Goal: Transaction & Acquisition: Purchase product/service

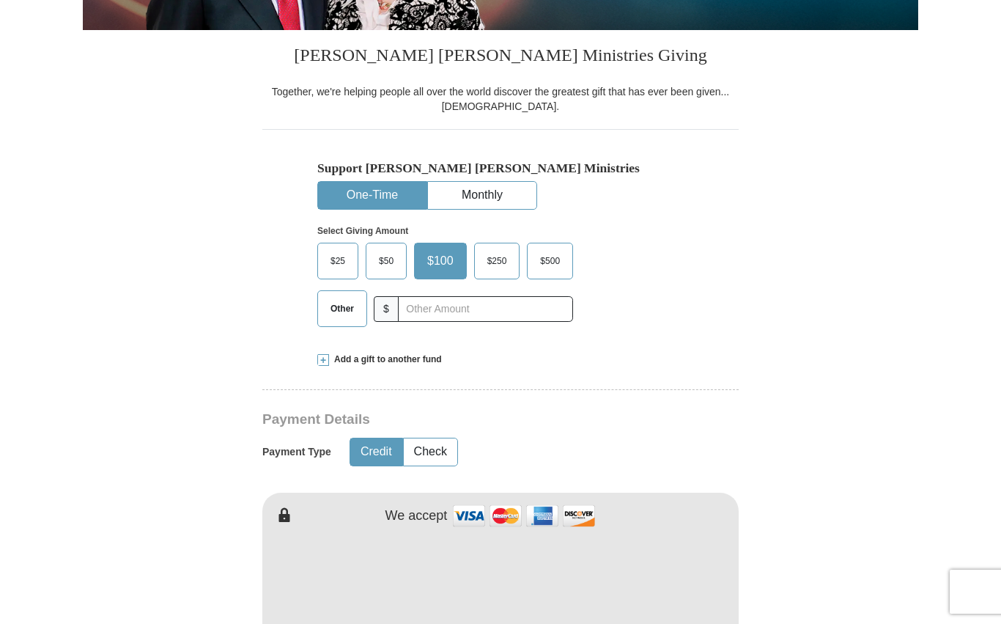
scroll to position [336, 0]
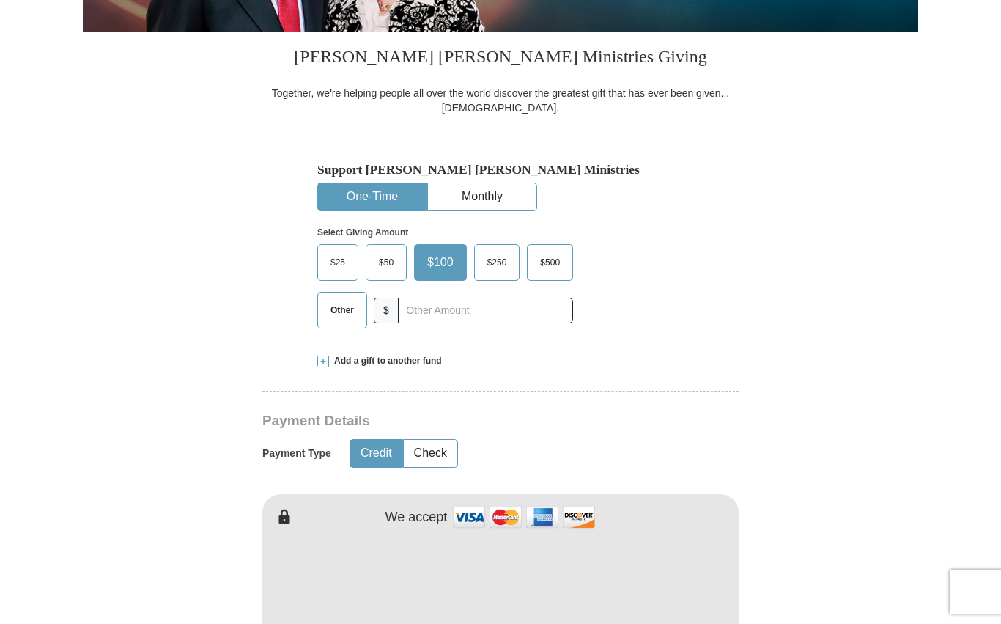
click at [395, 266] on span "$50" at bounding box center [386, 262] width 29 height 22
click at [0, 0] on input "$50" at bounding box center [0, 0] width 0 height 0
click at [488, 200] on button "Monthly" at bounding box center [482, 196] width 108 height 27
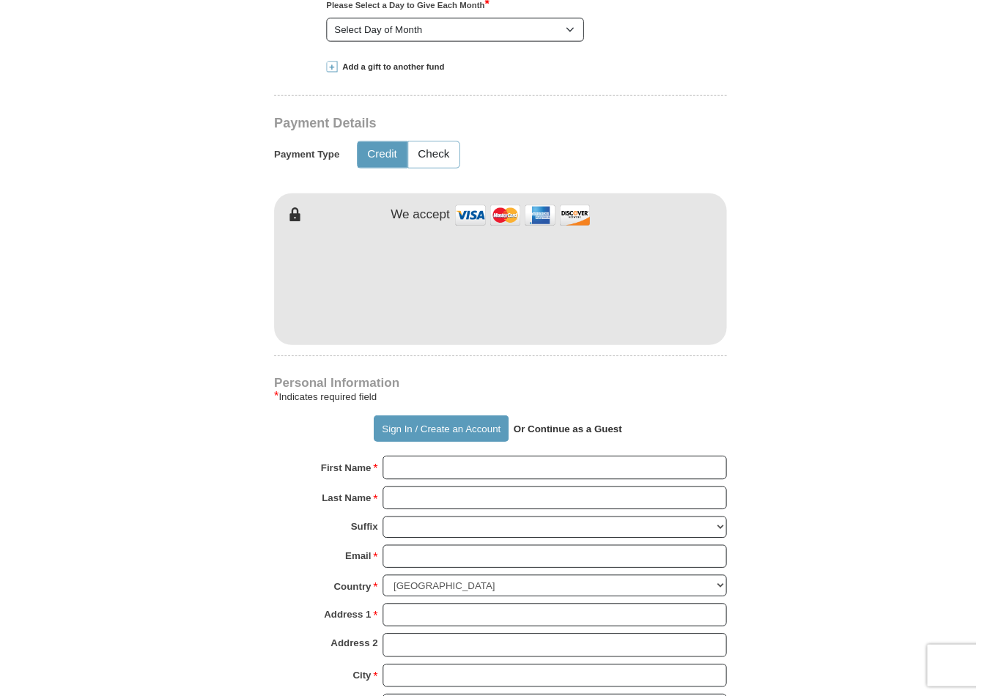
scroll to position [695, 0]
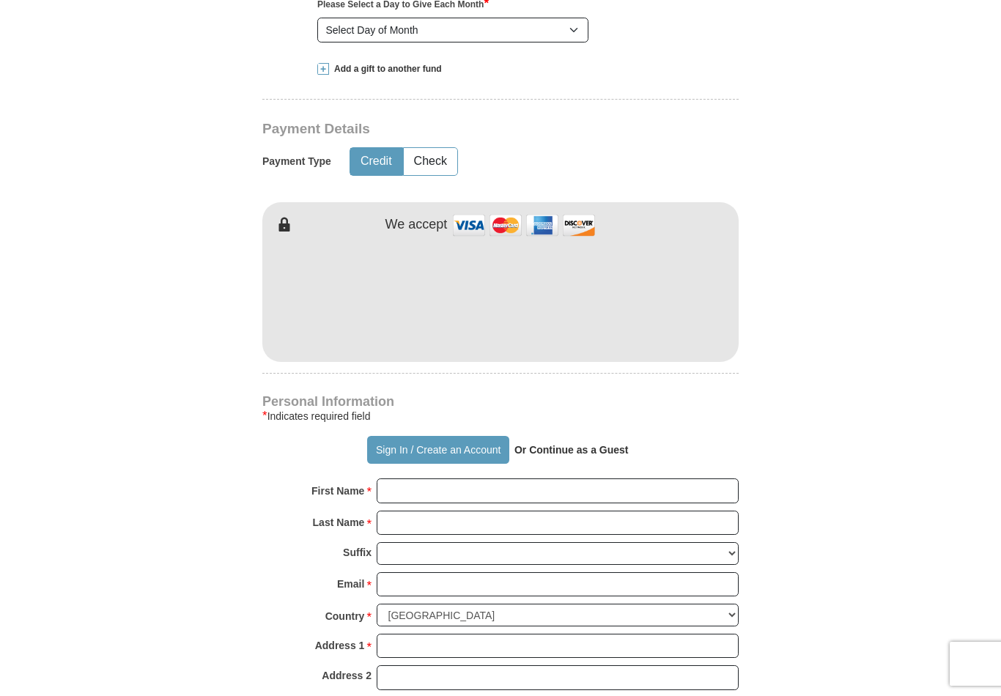
click at [424, 511] on input "Last Name *" at bounding box center [558, 523] width 362 height 25
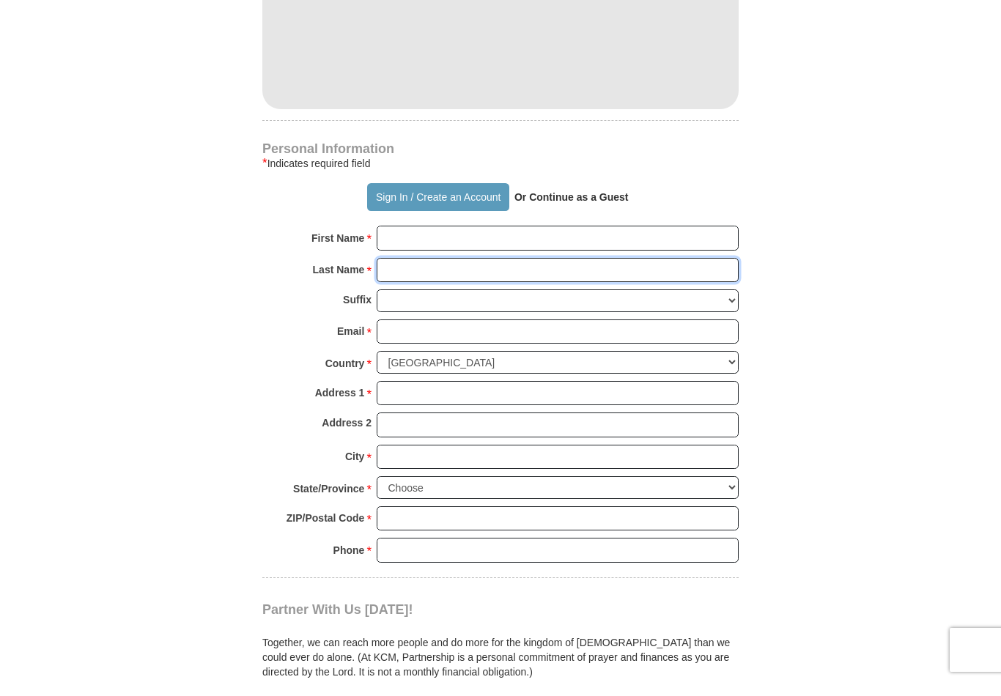
scroll to position [938, 0]
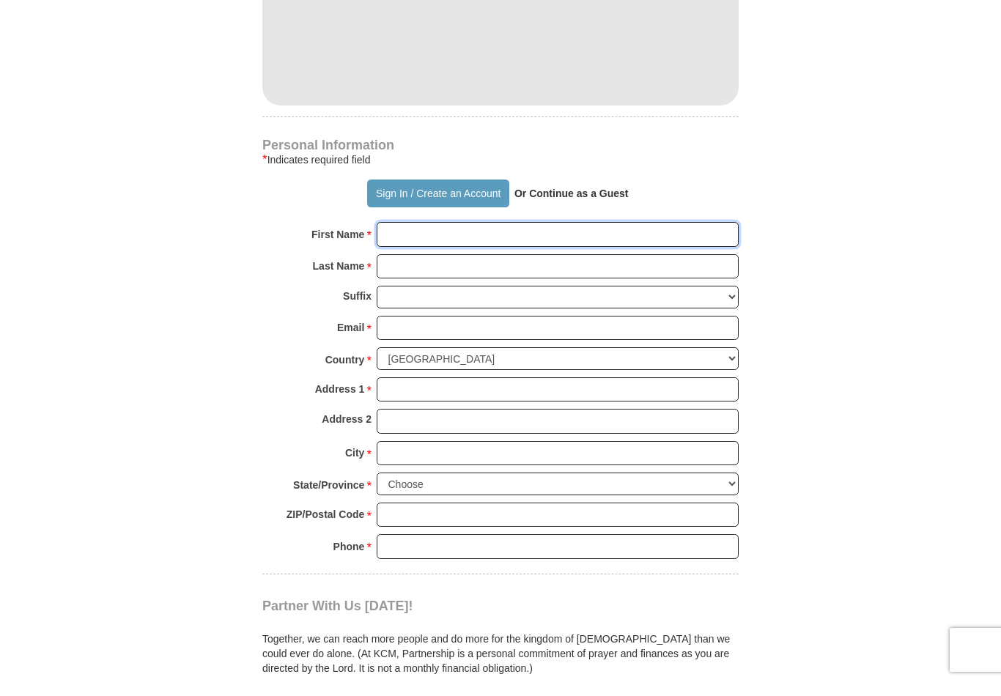
click at [406, 237] on input "First Name *" at bounding box center [558, 248] width 362 height 25
type input "[PERSON_NAME]"
click at [409, 268] on input "Last Name *" at bounding box center [558, 280] width 362 height 25
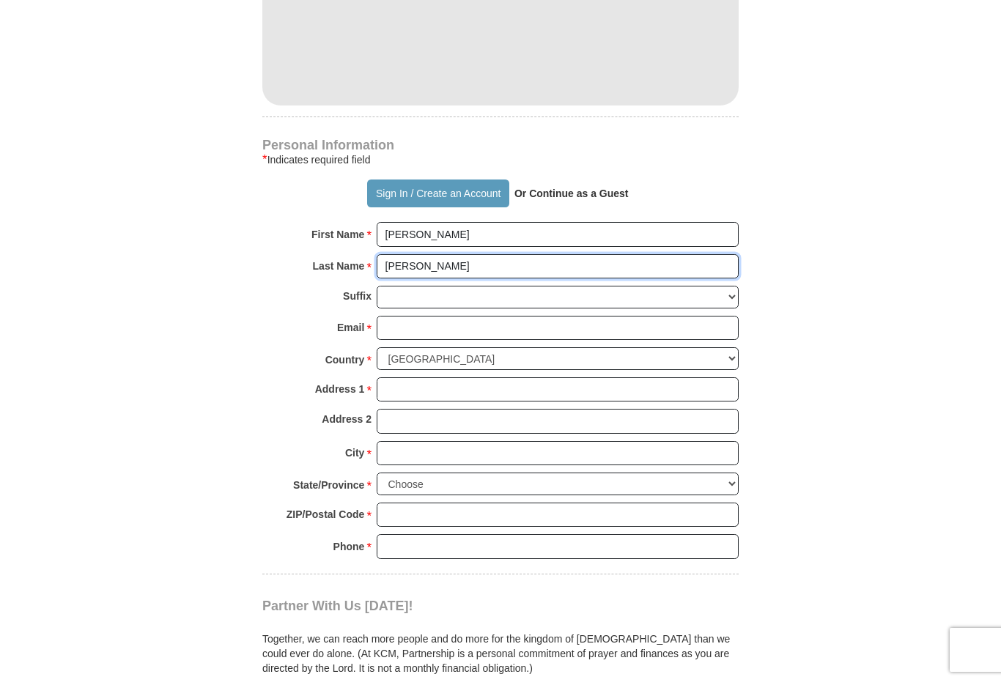
type input "[PERSON_NAME]"
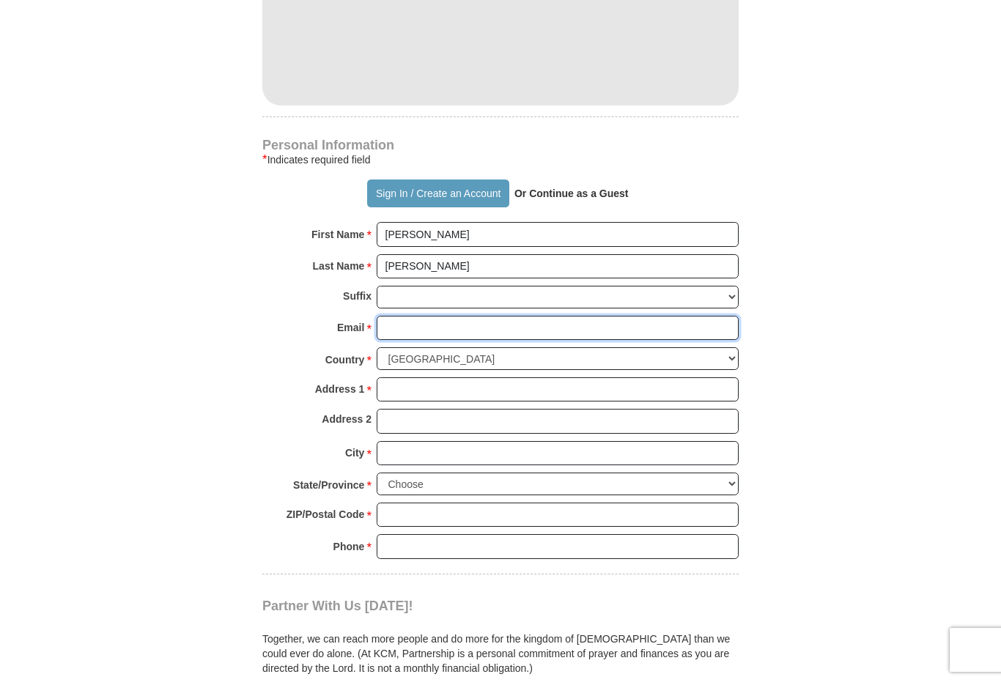
click at [391, 330] on input "Email *" at bounding box center [558, 342] width 362 height 25
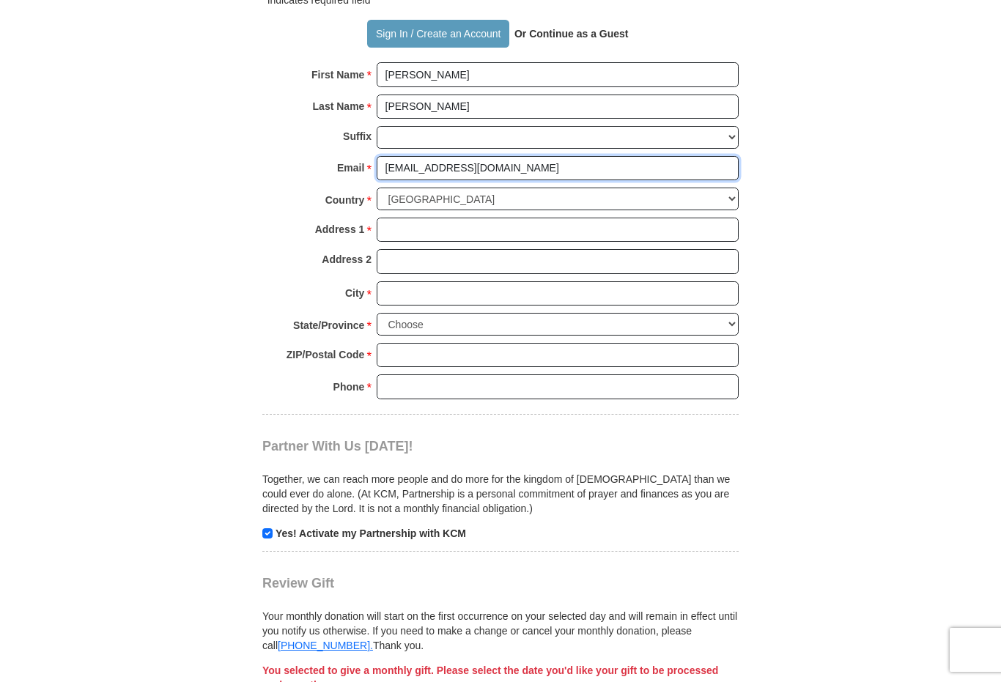
scroll to position [1098, 0]
type input "[EMAIL_ADDRESS][DOMAIN_NAME]"
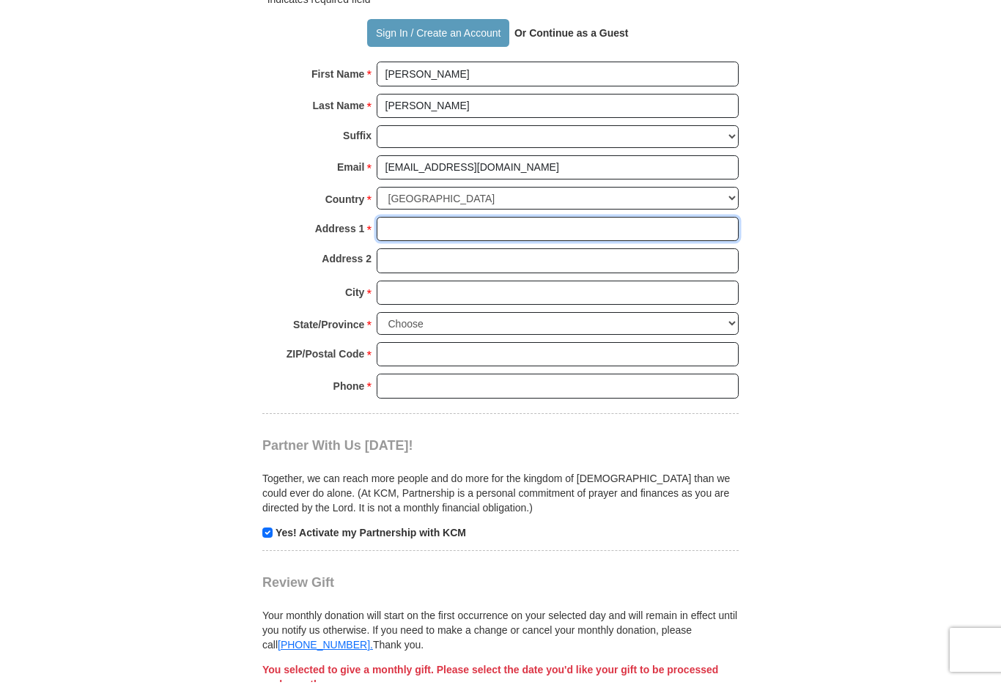
click at [403, 231] on input "Address 1 *" at bounding box center [558, 243] width 362 height 25
type input "[STREET_ADDRESS]"
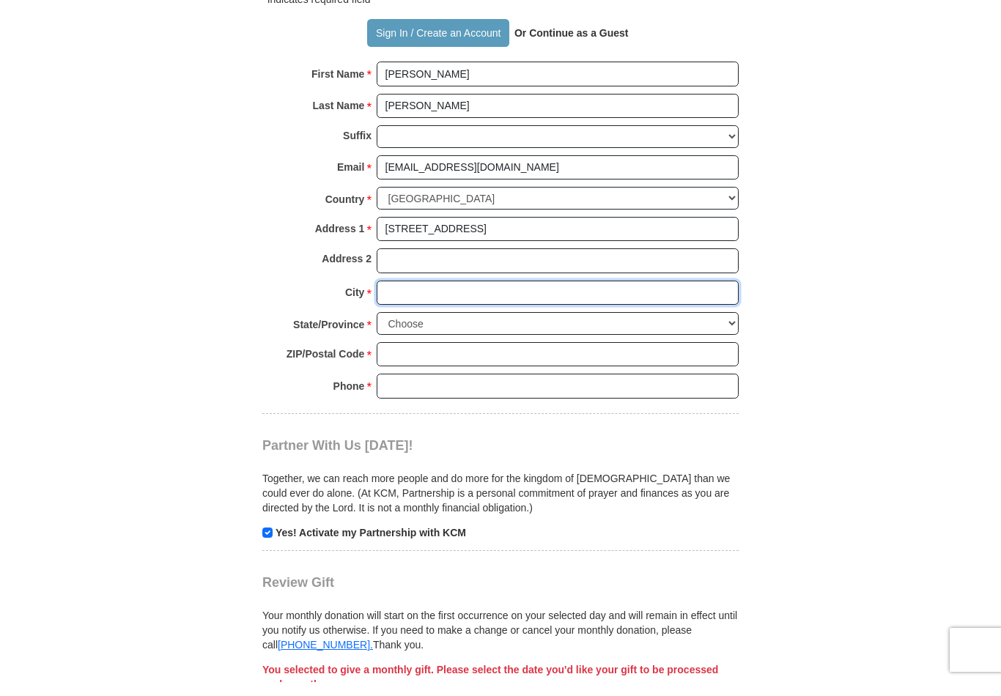
click at [402, 295] on input "City *" at bounding box center [558, 307] width 362 height 25
type input "[PERSON_NAME]"
click at [416, 326] on select "Choose [US_STATE] [US_STATE] [US_STATE] [US_STATE] [US_STATE] Armed Forces Amer…" at bounding box center [558, 337] width 362 height 23
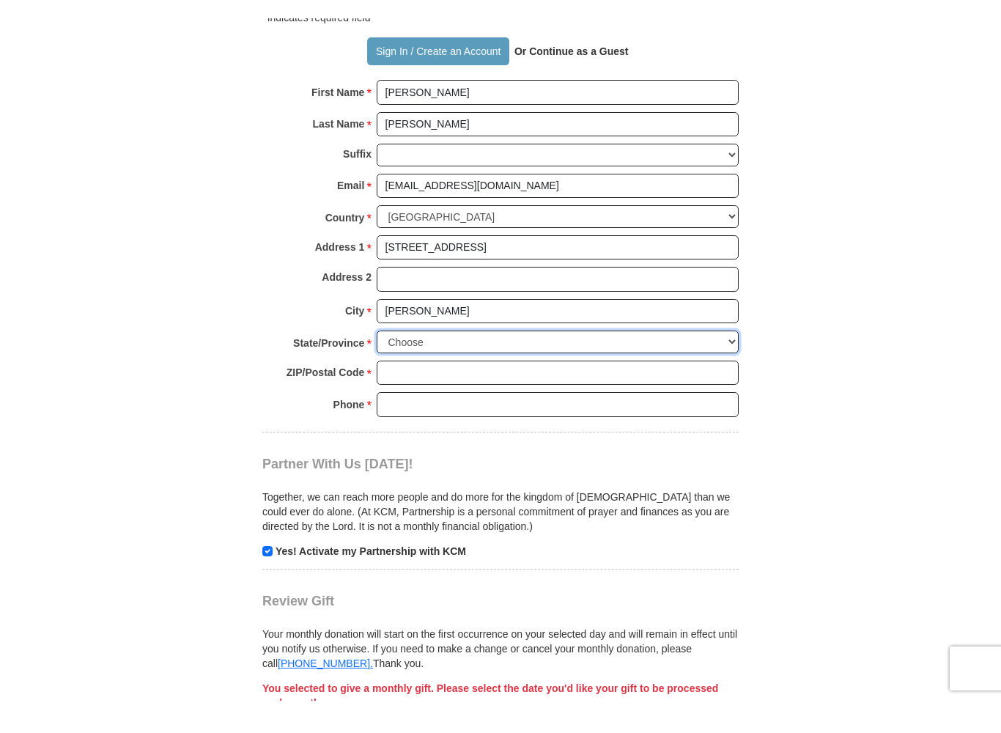
scroll to position [1113, 0]
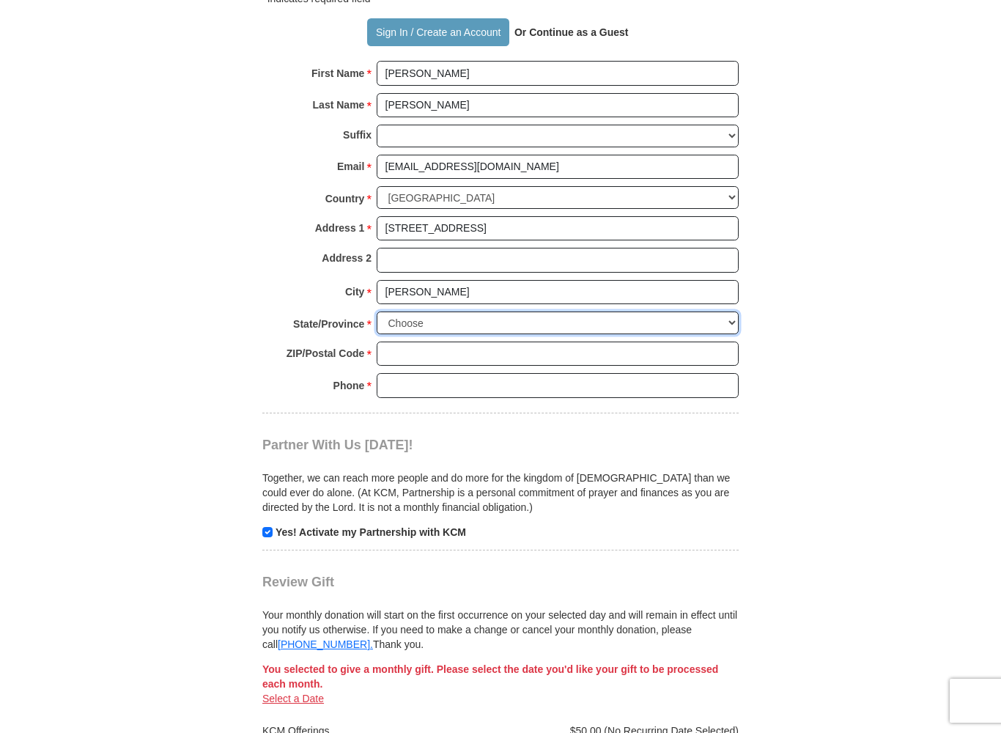
select select "GA"
click at [386, 373] on input "Phone * *" at bounding box center [558, 385] width 362 height 25
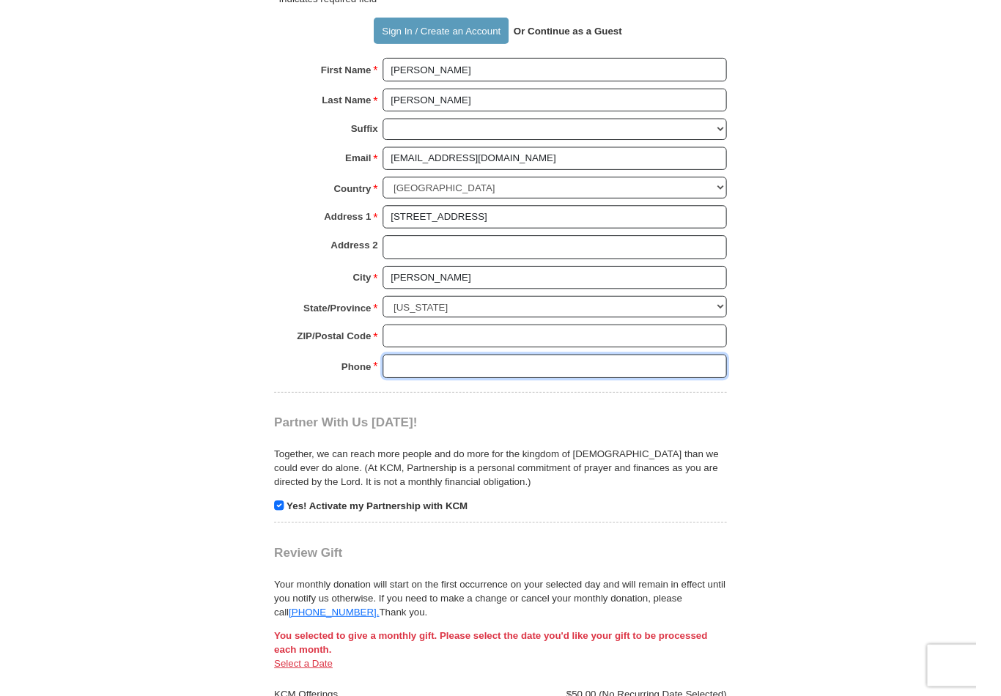
scroll to position [1112, 0]
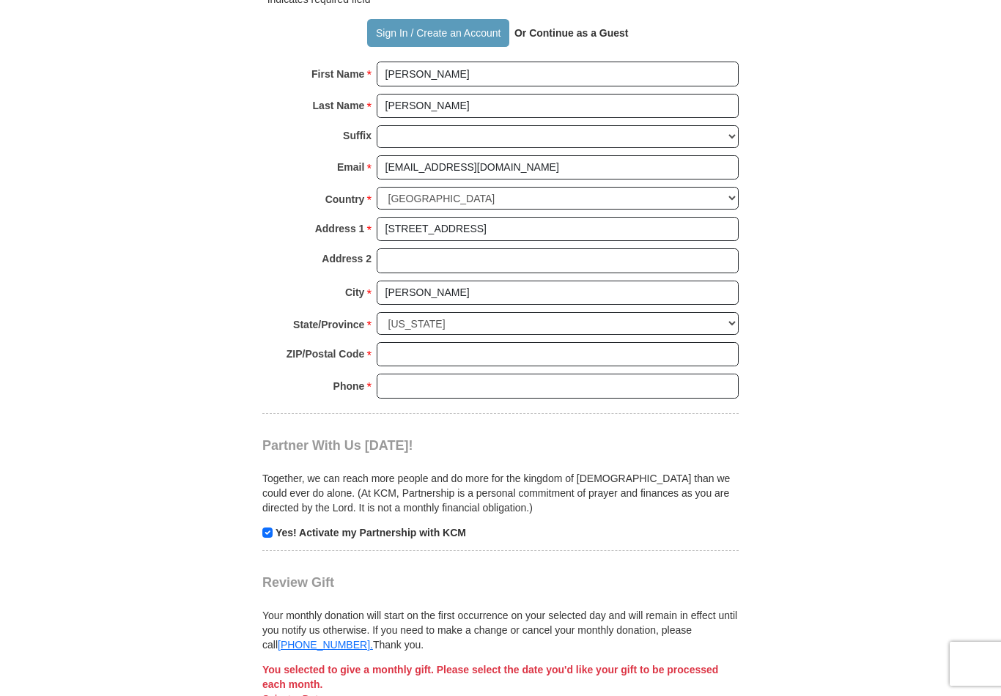
click at [404, 342] on input "ZIP/Postal Code *" at bounding box center [558, 354] width 362 height 25
type input "30907"
click at [402, 374] on input "Phone * *" at bounding box center [558, 386] width 362 height 25
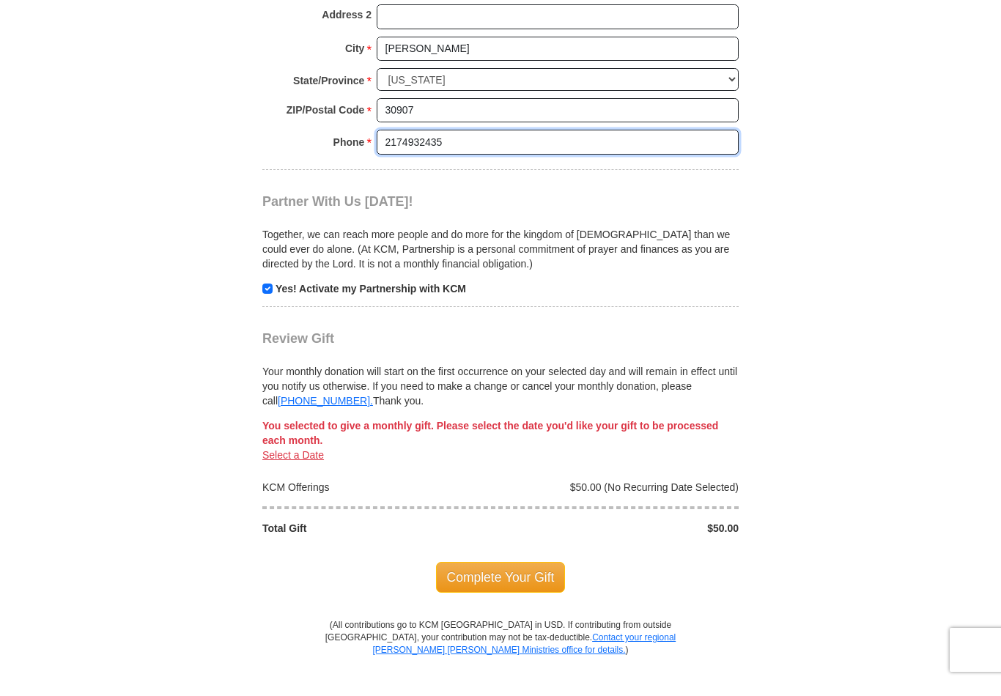
scroll to position [1344, 0]
type input "2174932435"
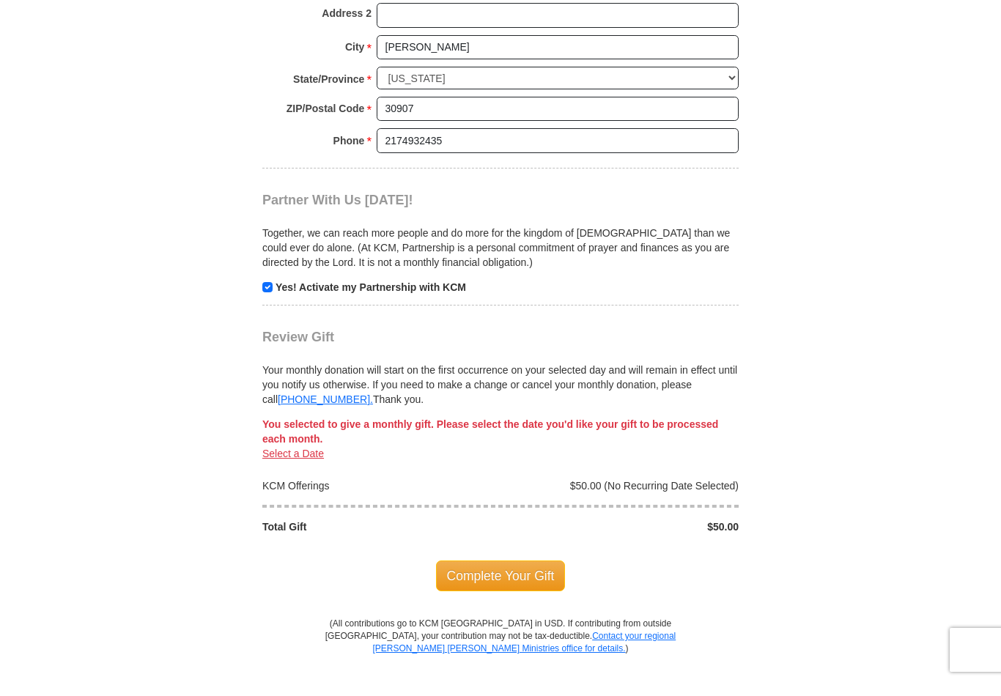
click at [279, 492] on div "KCM Offerings" at bounding box center [378, 499] width 246 height 15
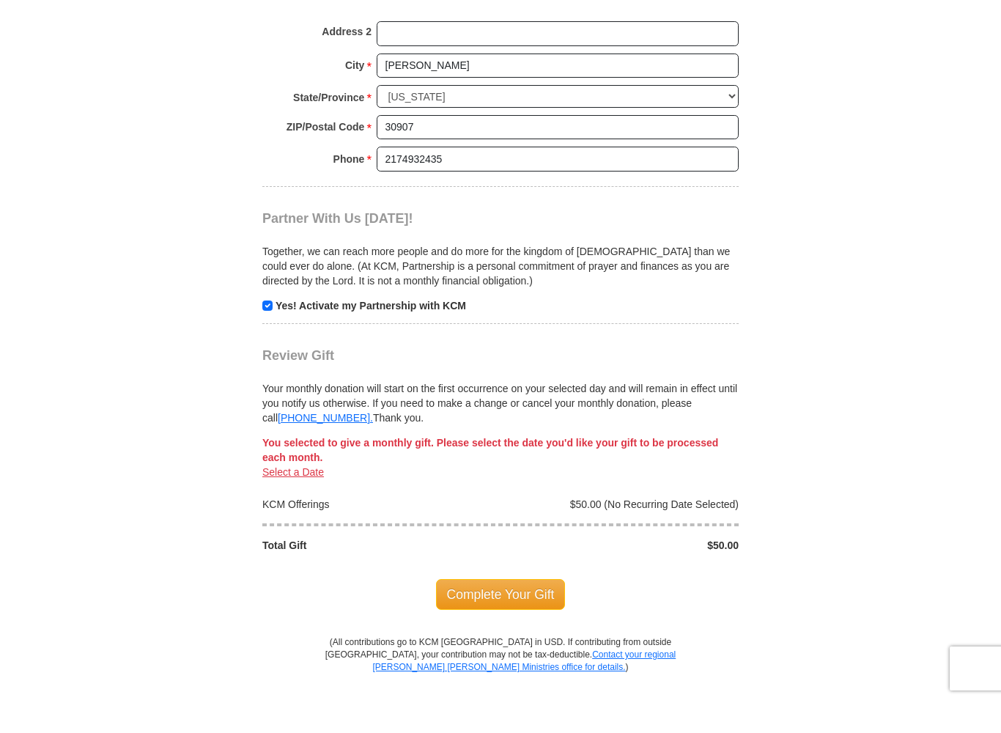
scroll to position [1359, 0]
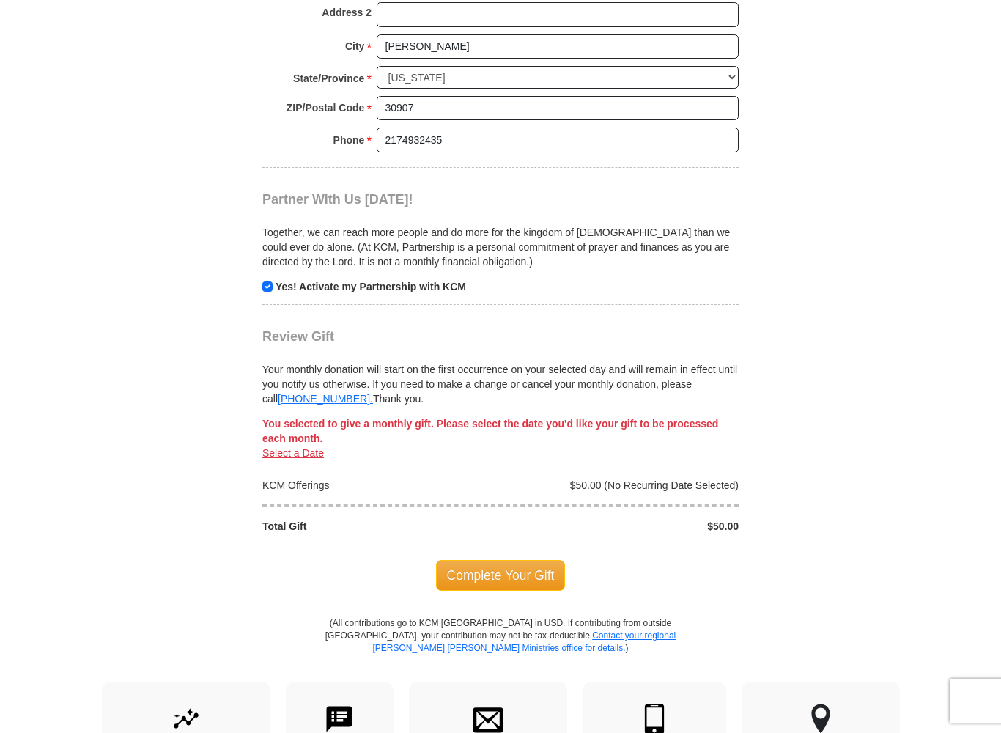
click at [288, 447] on link "Select a Date" at bounding box center [293, 453] width 62 height 12
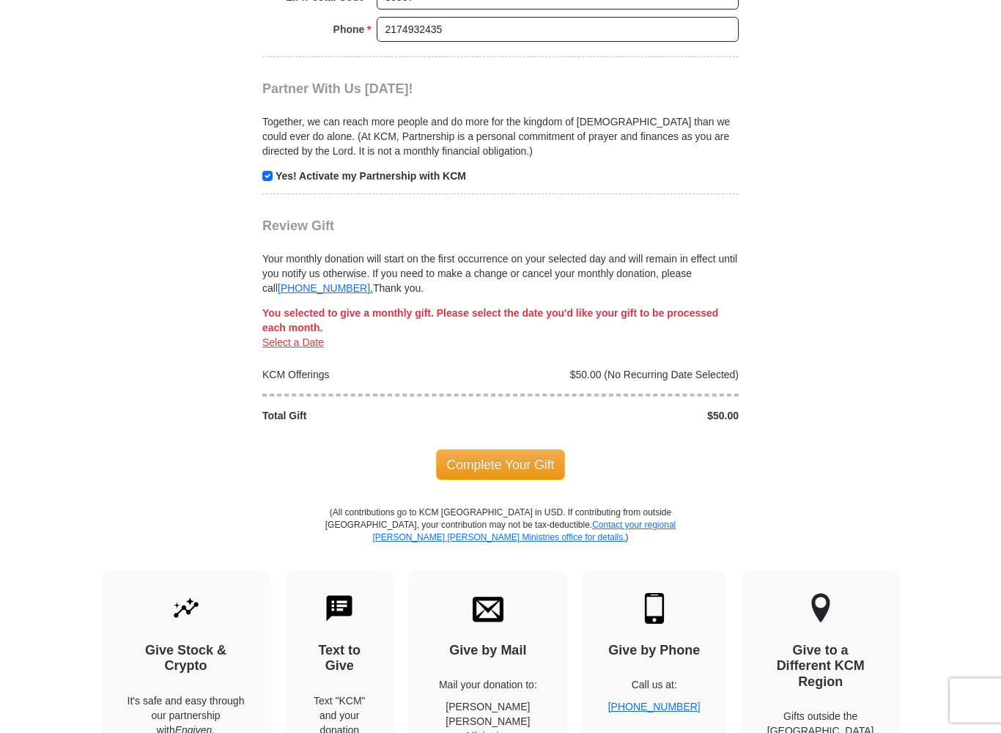
scroll to position [1471, 0]
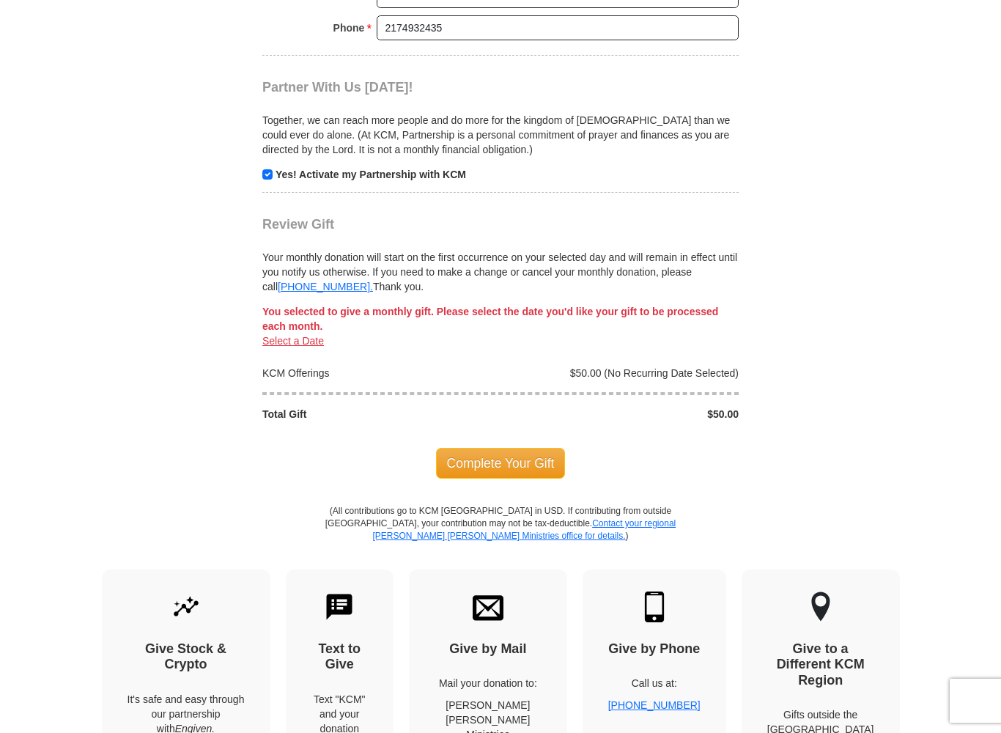
click at [284, 335] on link "Select a Date" at bounding box center [293, 341] width 62 height 12
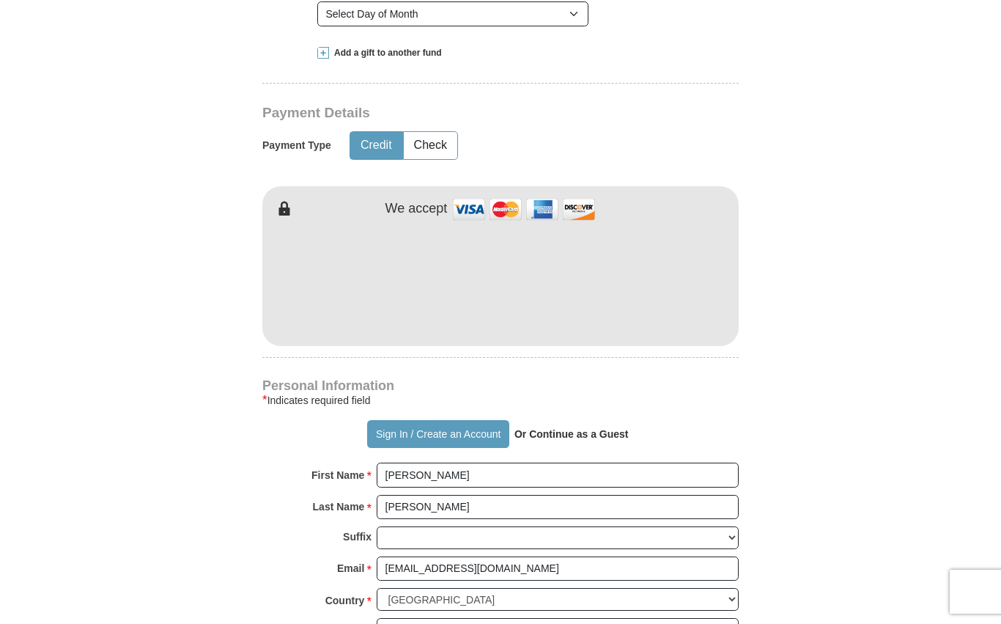
scroll to position [679, 0]
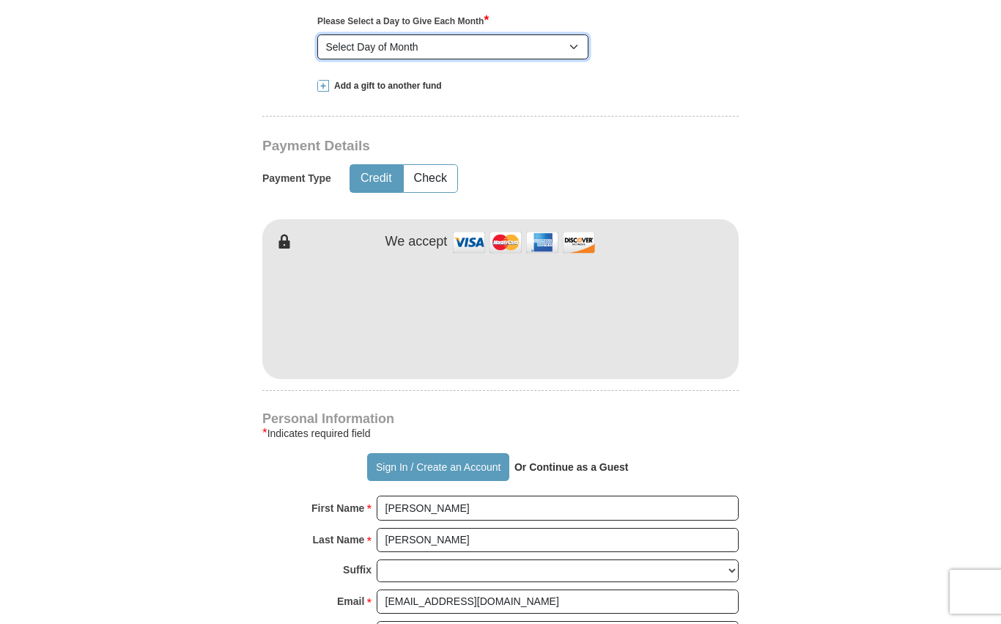
click at [415, 46] on select "Select Day of Month 1 2 3 4 5 6 7 8 9 10 11 12 13 14 15 16 17 18 19 20 21 22 23…" at bounding box center [452, 46] width 271 height 25
select select "1"
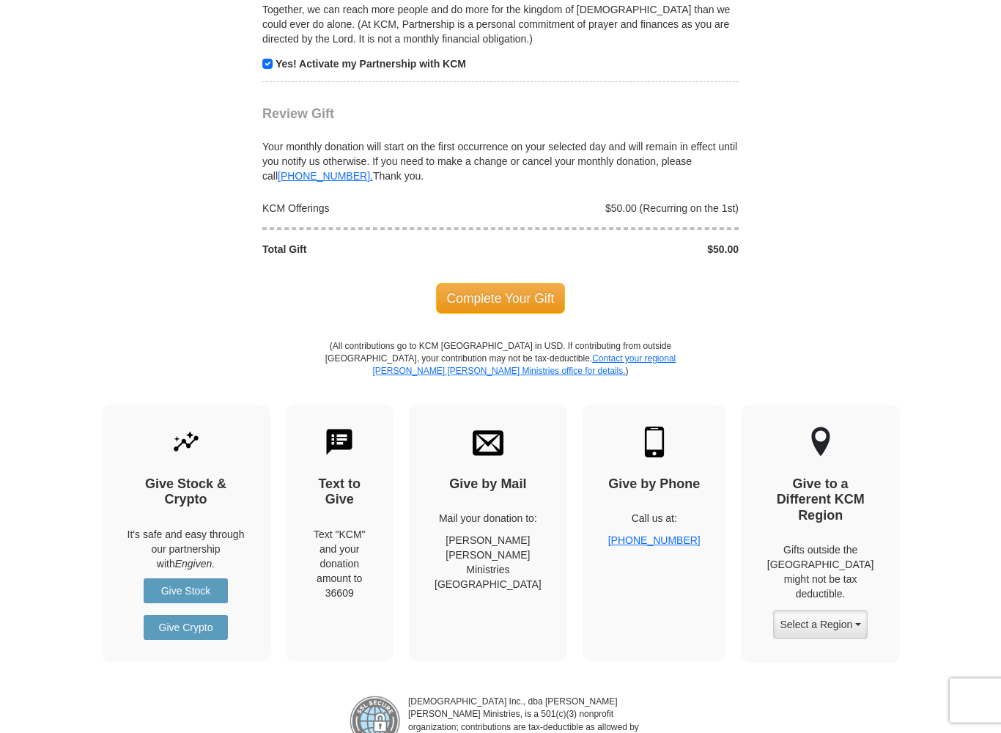
scroll to position [1624, 0]
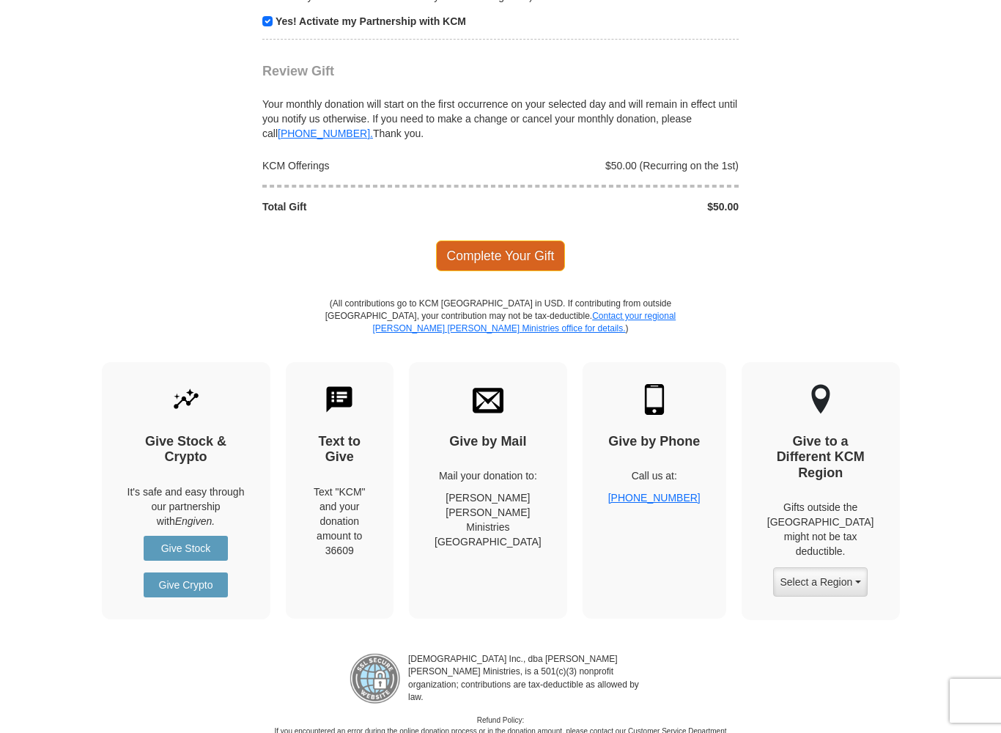
click at [498, 243] on span "Complete Your Gift" at bounding box center [501, 255] width 130 height 31
